Goal: Complete application form

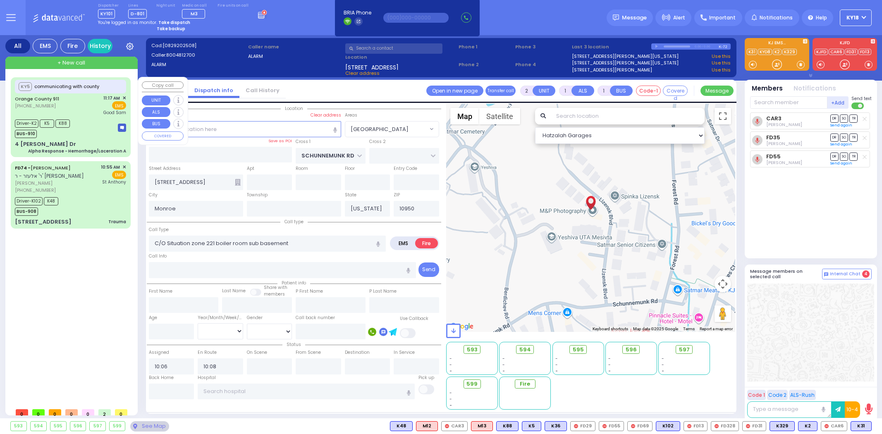
select select "[GEOGRAPHIC_DATA]"
select select
click at [92, 126] on div "Driver-K2 K5 K88 BUS-910" at bounding box center [70, 127] width 111 height 21
type input "6"
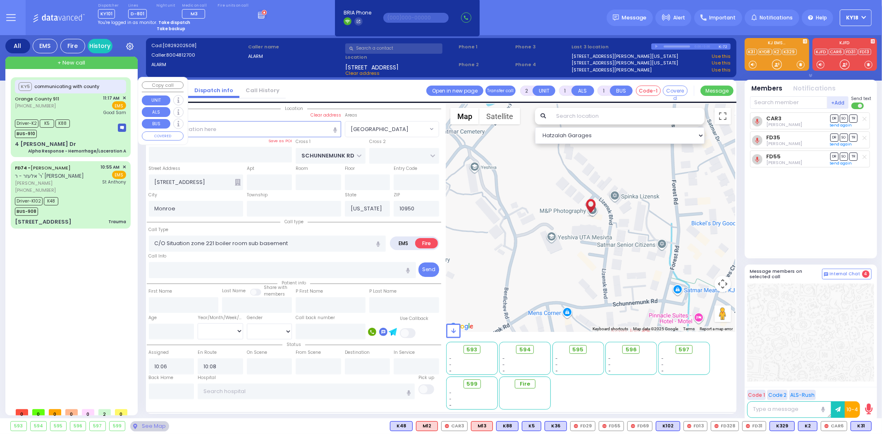
type input "6"
select select
type input "Alpha Response - Hemorrhage/Laceration A"
radio input "true"
type input "Nature: : Alpha Response - Hemorrhage/Laceration A Address: : [STREET_ADDRESS][…"
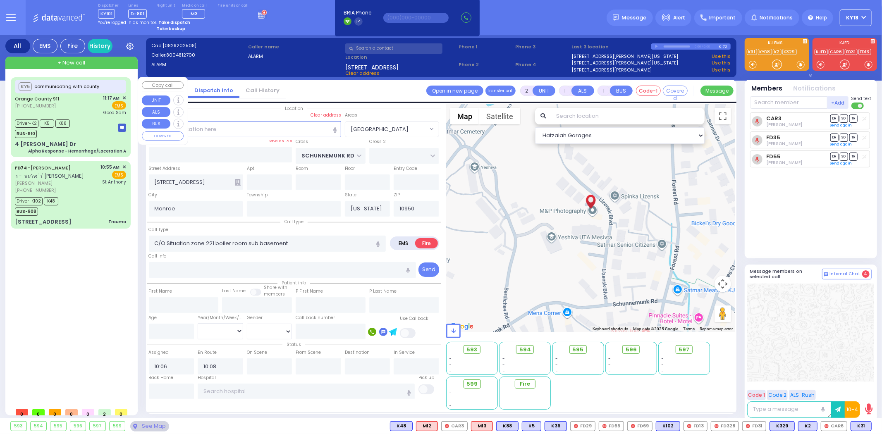
type input "[PERSON_NAME]"
type input "[GEOGRAPHIC_DATA]"
type input "53"
select select "Year"
select select "[DEMOGRAPHIC_DATA]"
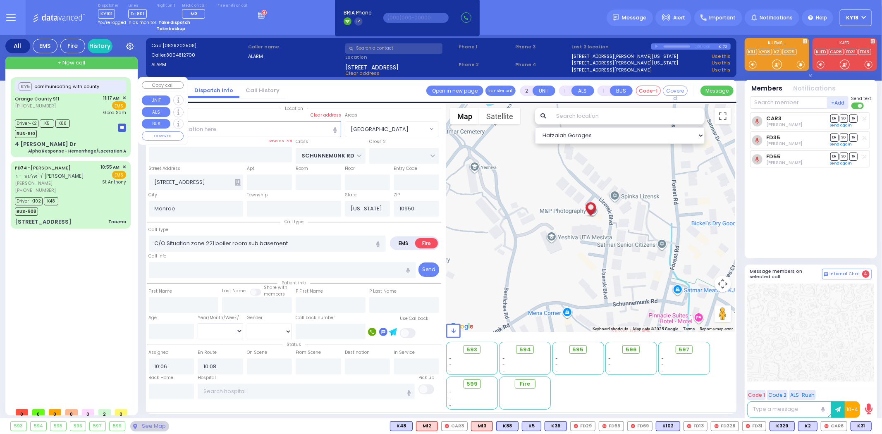
type input "11:20"
type input "11:35"
type input "11:44"
type input "[GEOGRAPHIC_DATA]"
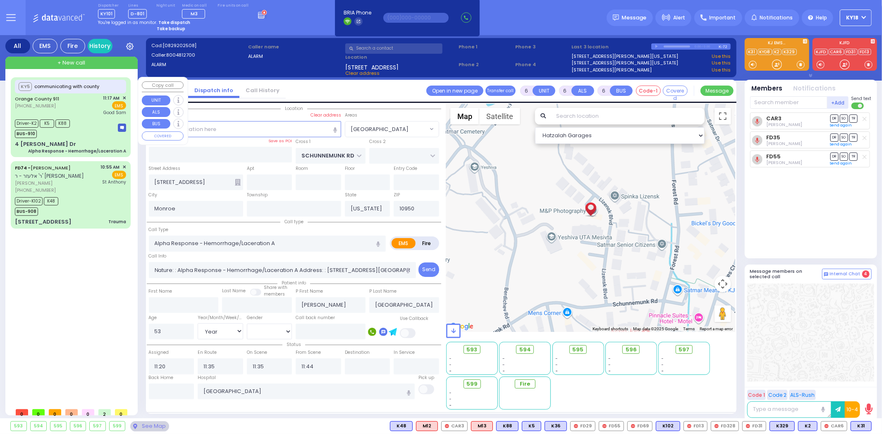
type input "4 [PERSON_NAME] Dr"
select select "Hatzalah Garages"
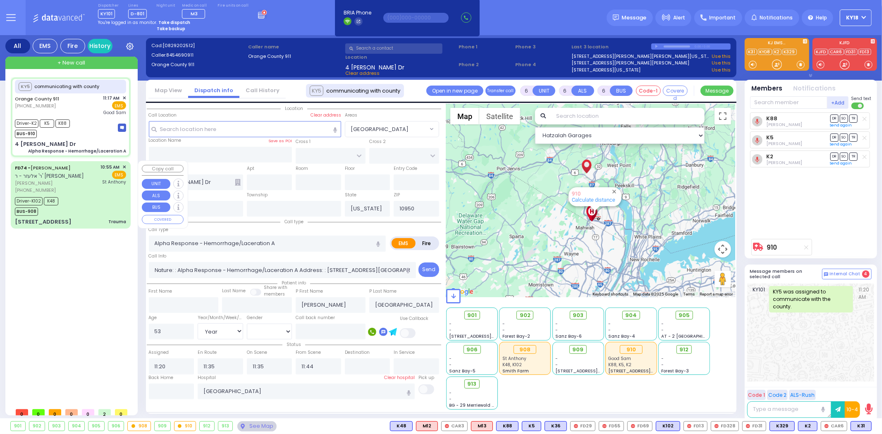
click at [87, 180] on span "[PERSON_NAME]" at bounding box center [56, 183] width 83 height 7
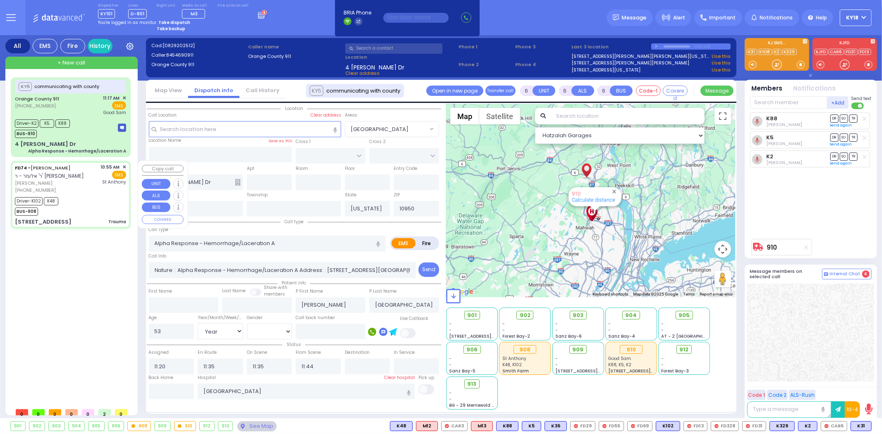
select select
type input "Trauma"
radio input "true"
type input "[PERSON_NAME]"
type input "GLUCK"
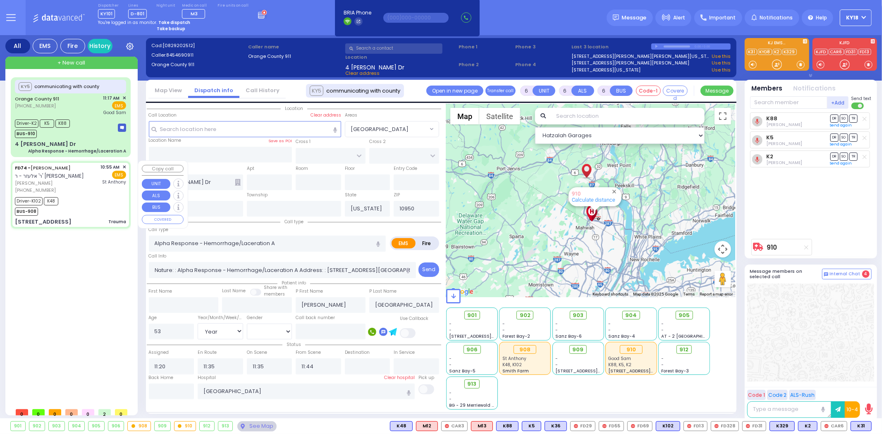
type input "[PERSON_NAME]"
type input "Grunfeld"
type input "69"
select select "Year"
select select "[DEMOGRAPHIC_DATA]"
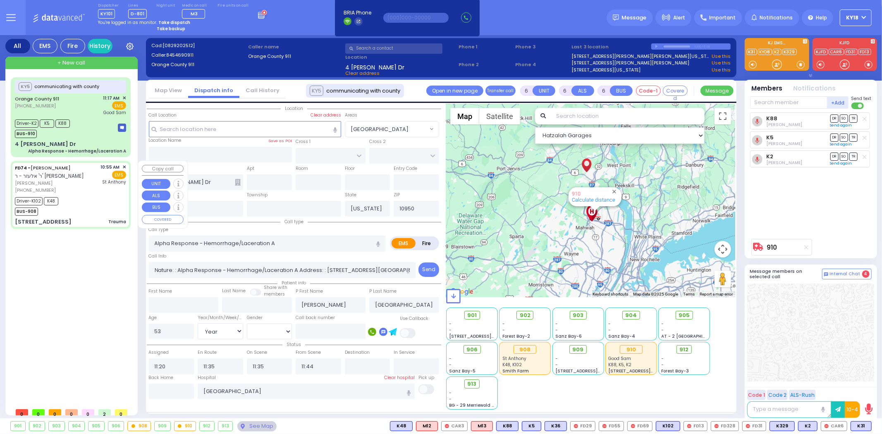
type input "10:55"
type input "10:58"
type input "11:06"
type input "11:29"
type input "[GEOGRAPHIC_DATA]"
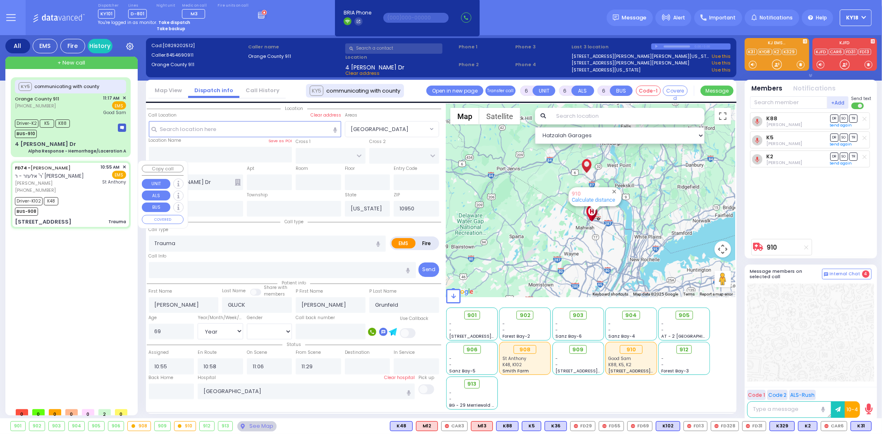
type input "[PERSON_NAME][GEOGRAPHIC_DATA]"
type input "[GEOGRAPHIC_DATA]"
type input "[STREET_ADDRESS]"
type input "[PERSON_NAME]"
type input "10918"
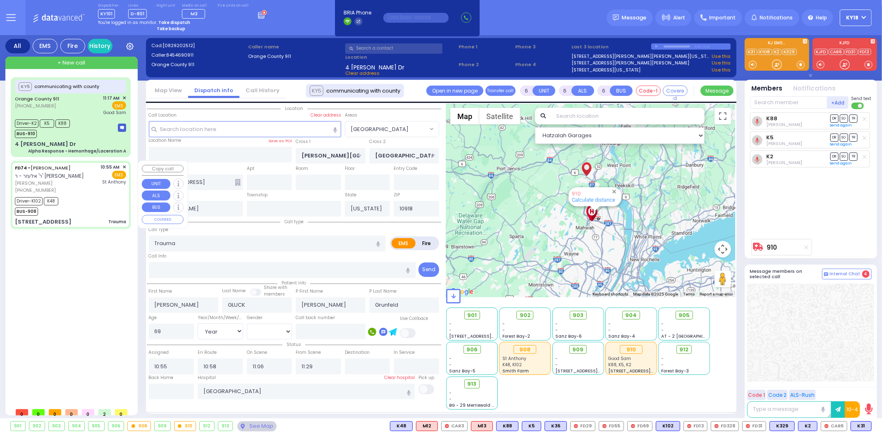
select select "Hatzalah Garages"
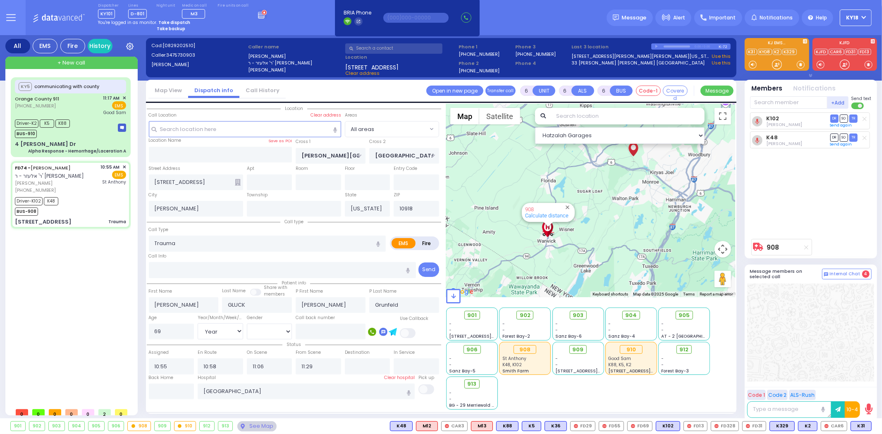
click at [261, 15] on circle at bounding box center [263, 12] width 5 height 5
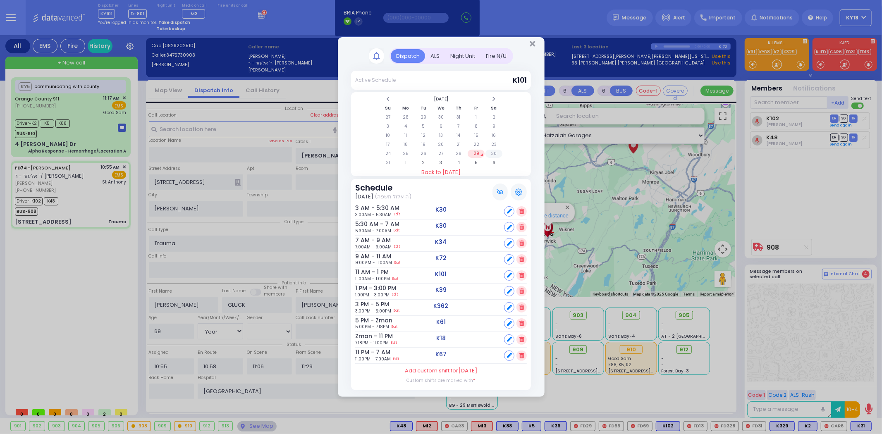
click at [490, 150] on td "30" at bounding box center [493, 154] width 17 height 8
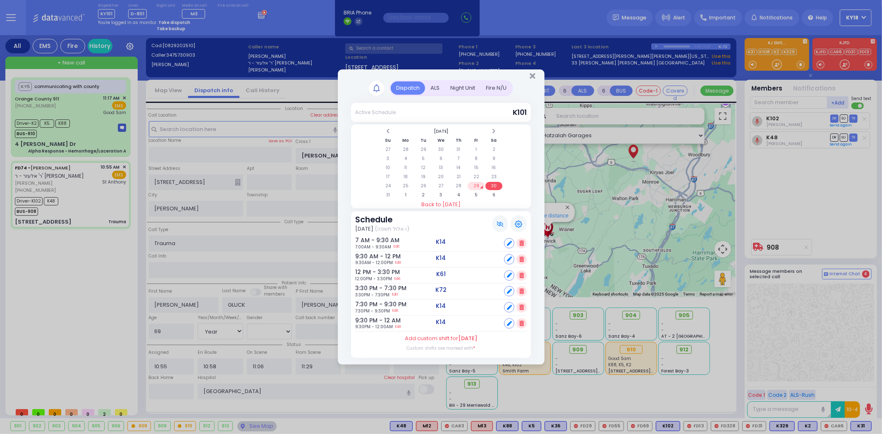
click at [477, 182] on td "29" at bounding box center [476, 186] width 17 height 8
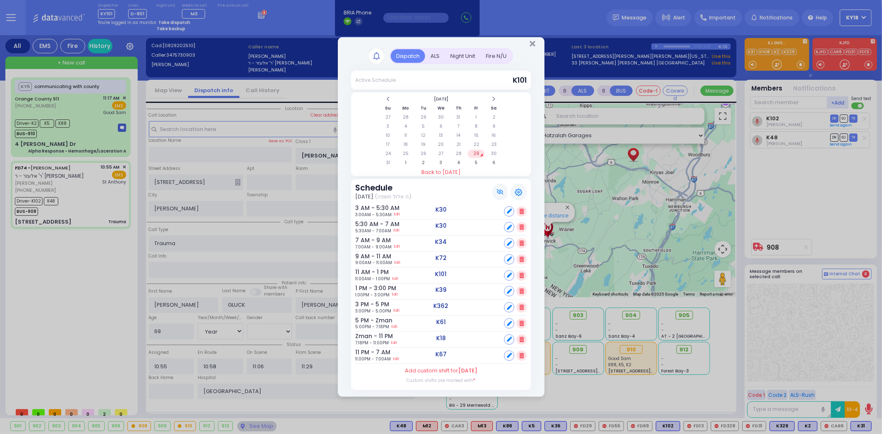
click at [490, 57] on div "Fire N/U" at bounding box center [495, 56] width 31 height 14
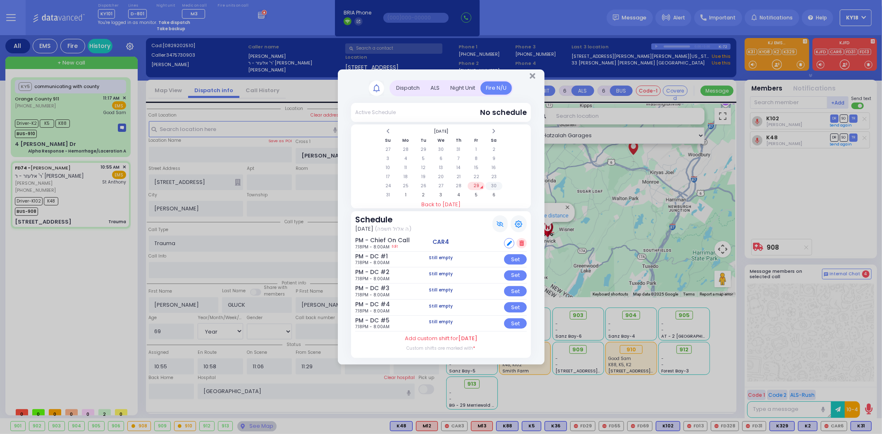
click at [496, 186] on td "30" at bounding box center [493, 186] width 17 height 8
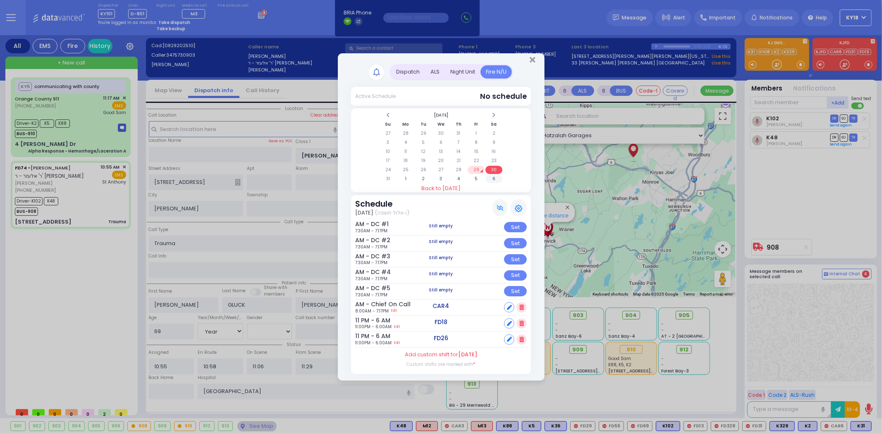
click at [491, 181] on td "6" at bounding box center [493, 179] width 17 height 8
click at [533, 61] on icon "Close" at bounding box center [532, 60] width 5 height 8
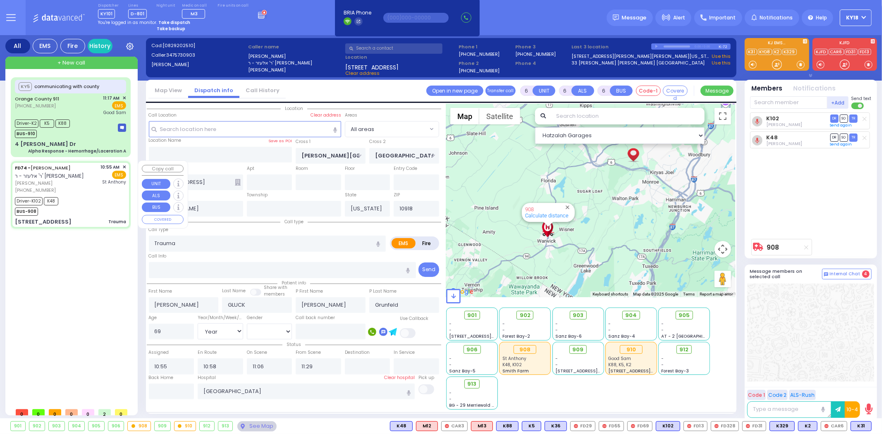
click at [63, 187] on div "[PHONE_NUMBER]" at bounding box center [56, 190] width 83 height 7
select select
radio input "true"
select select "Year"
select select "[DEMOGRAPHIC_DATA]"
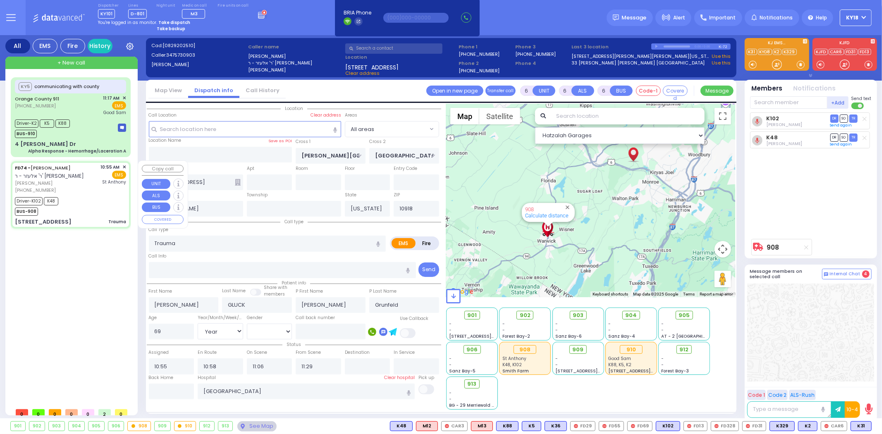
select select "Hatzalah Garages"
click at [84, 143] on div "4 [PERSON_NAME] Dr Alpha Response - Hemorrhage/Laceration A" at bounding box center [70, 147] width 111 height 14
select select
type input "Alpha Response - Hemorrhage/Laceration A"
radio input "true"
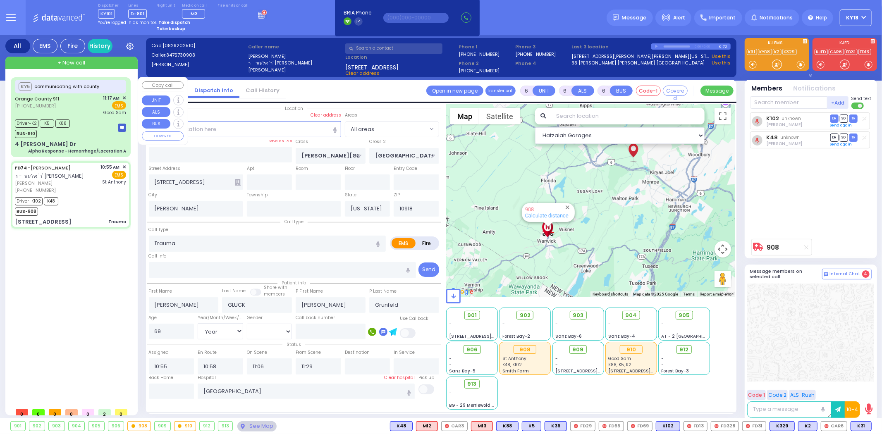
type input "Nature: : Alpha Response - Hemorrhage/Laceration A Address: : [STREET_ADDRESS][…"
type input "[PERSON_NAME]"
type input "[GEOGRAPHIC_DATA]"
type input "53"
select select "Year"
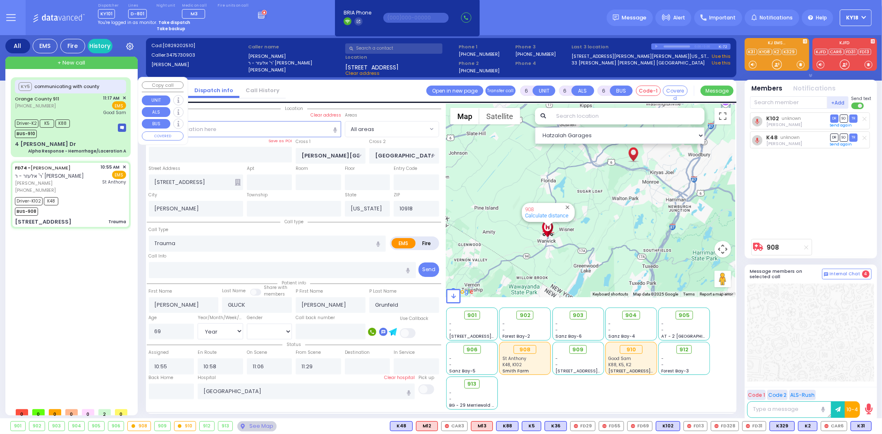
select select "[DEMOGRAPHIC_DATA]"
type input "11:20"
type input "11:35"
type input "11:44"
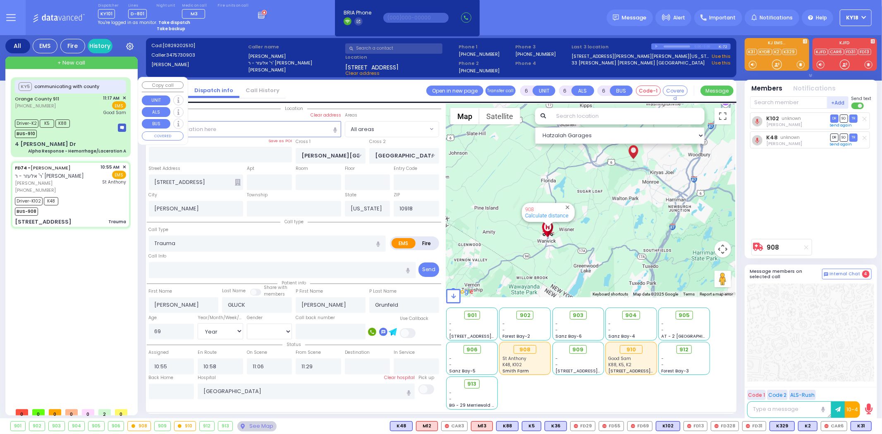
type input "[GEOGRAPHIC_DATA]"
select select "Hatzalah Garages"
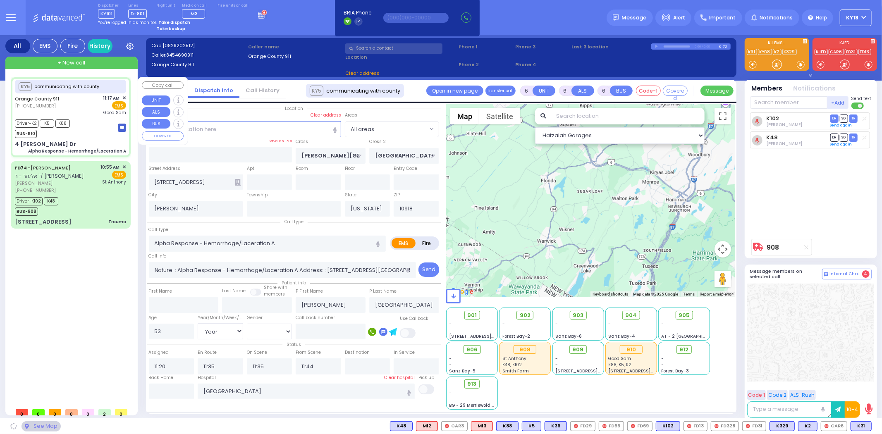
type input "4 [PERSON_NAME] Dr"
type input "Monroe"
type input "10950"
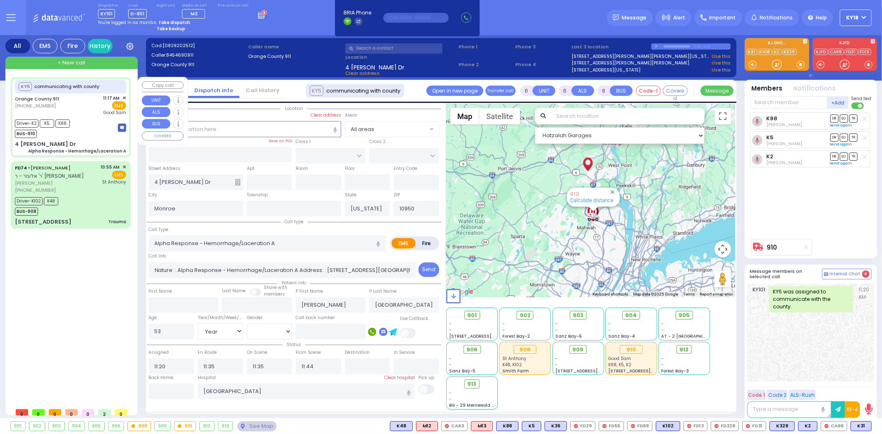
select select
radio input "true"
select select "Year"
select select "[DEMOGRAPHIC_DATA]"
type input "11:56"
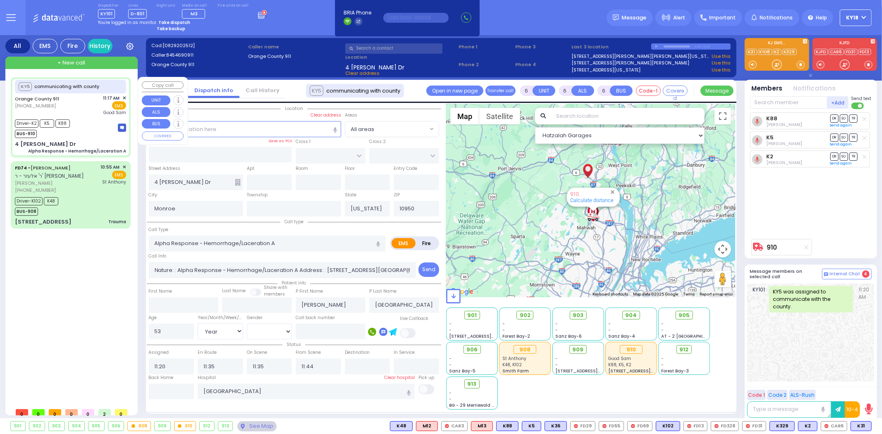
type input "11:56"
select select "Hatzalah Garages"
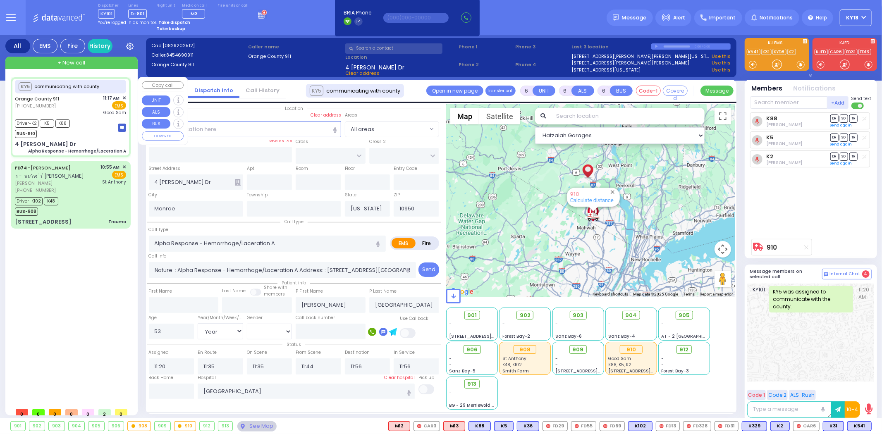
select select
radio input "true"
select select "Year"
select select "[DEMOGRAPHIC_DATA]"
select select "Hatzalah Garages"
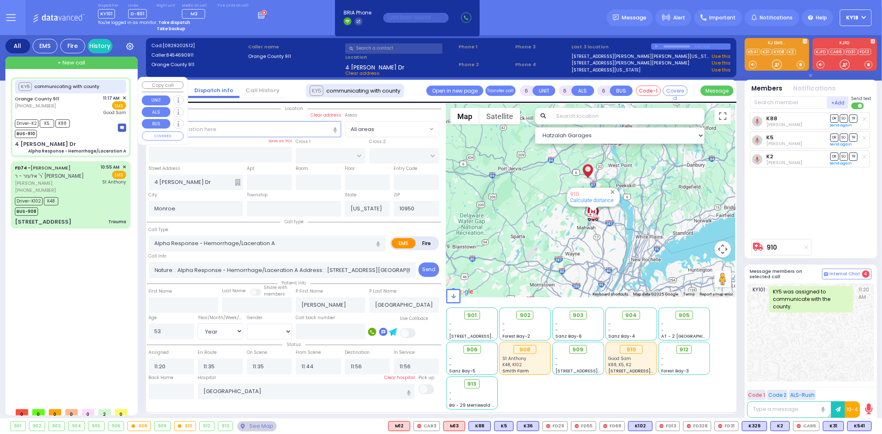
select select
radio input "true"
select select "Year"
select select "[DEMOGRAPHIC_DATA]"
select select "Hatzalah Garages"
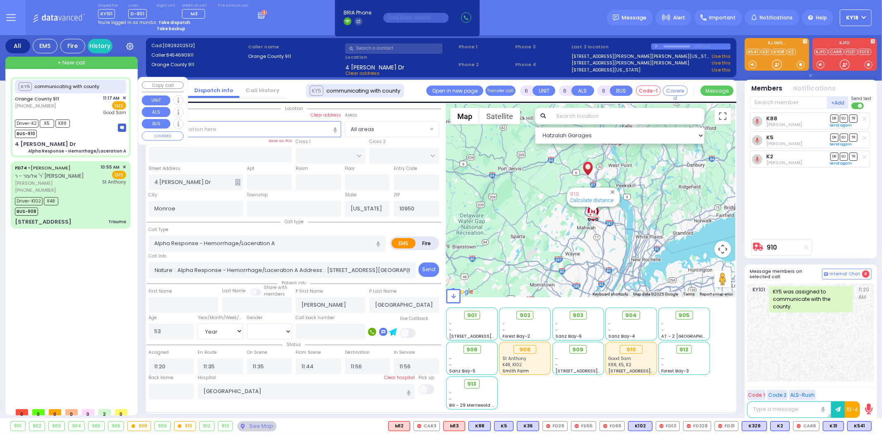
select select
radio input "true"
select select "Year"
select select "[DEMOGRAPHIC_DATA]"
select select "Hatzalah Garages"
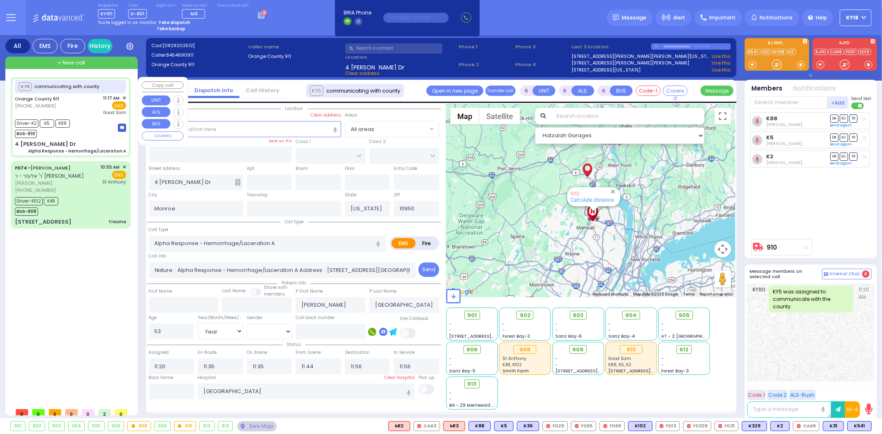
select select
radio input "true"
select select "Year"
select select "[DEMOGRAPHIC_DATA]"
select select "Hatzalah Garages"
